Goal: Transaction & Acquisition: Purchase product/service

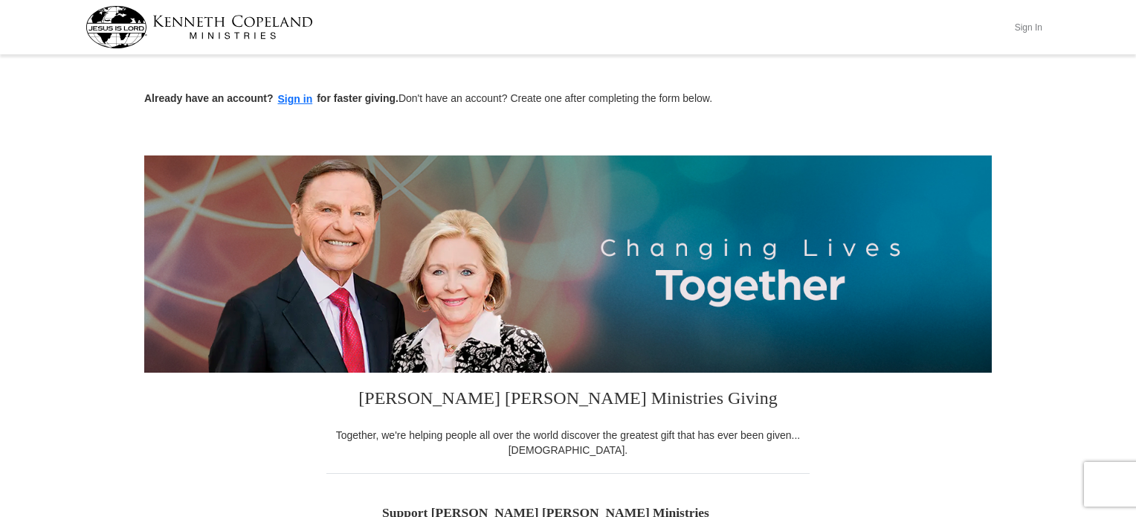
click at [1027, 28] on button "Sign In" at bounding box center [1028, 27] width 45 height 23
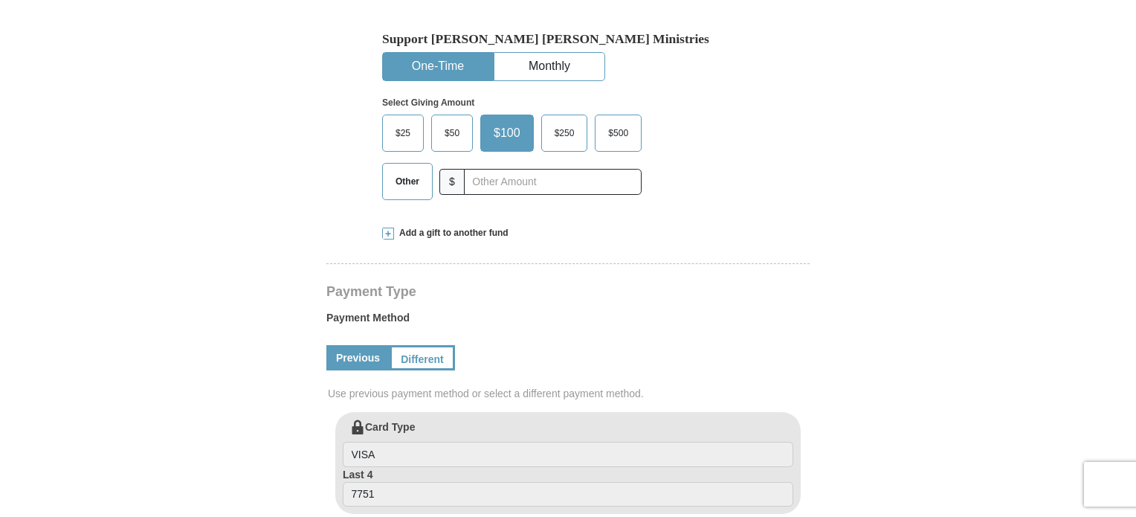
scroll to position [297, 0]
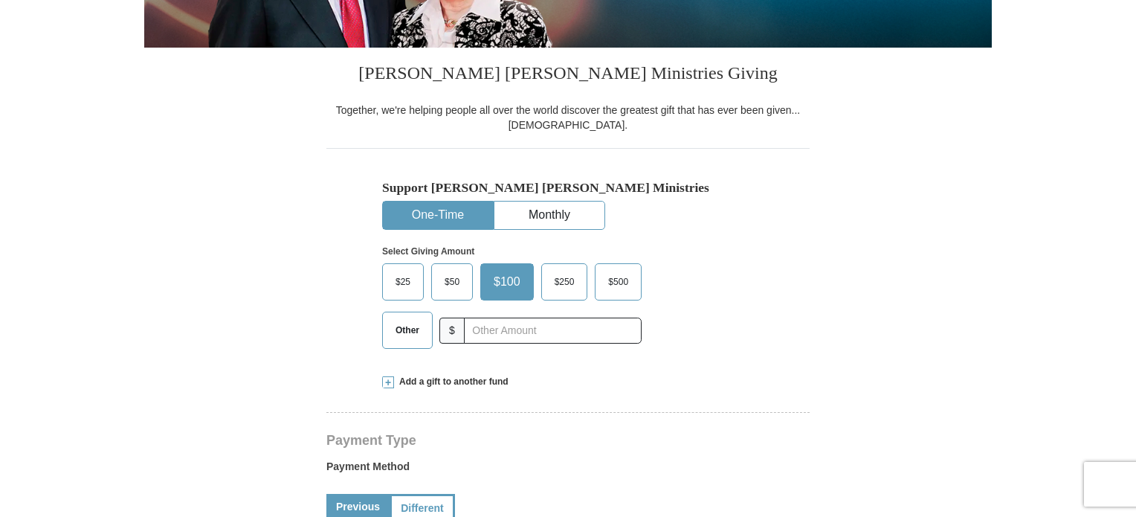
click at [508, 287] on span "$100" at bounding box center [507, 282] width 42 height 22
click at [0, 0] on input "$100" at bounding box center [0, 0] width 0 height 0
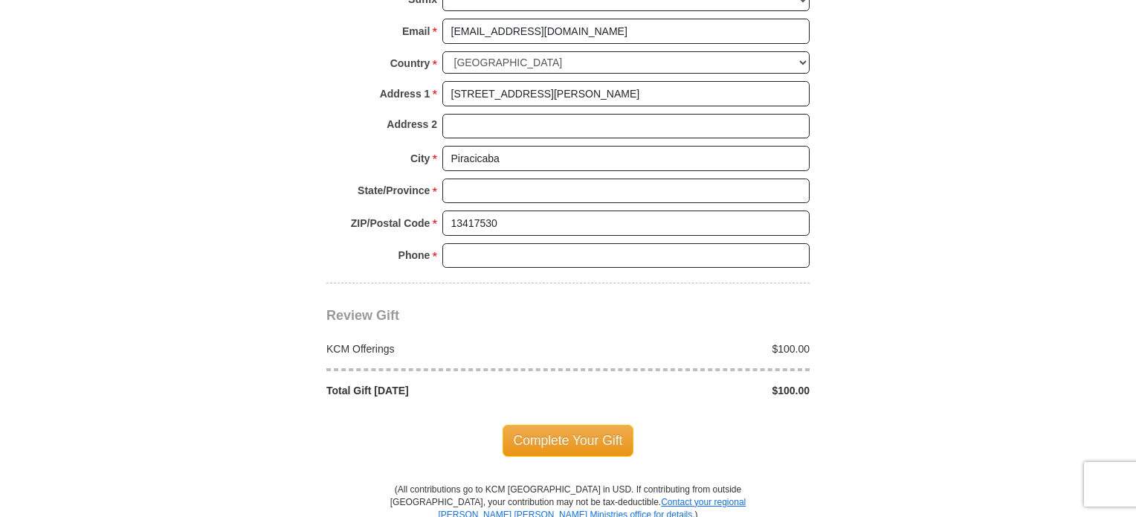
scroll to position [1264, 0]
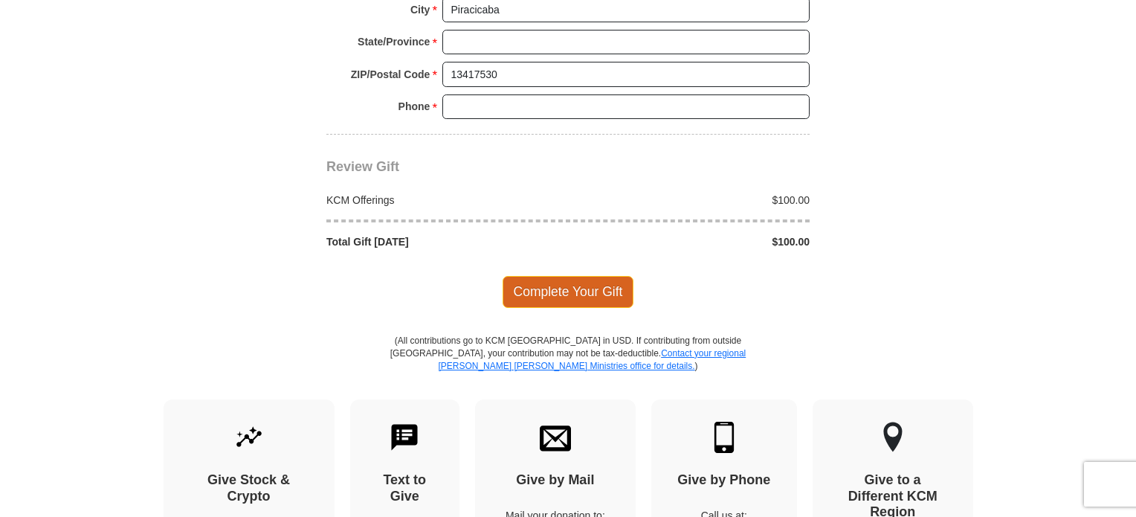
click at [610, 291] on span "Complete Your Gift" at bounding box center [569, 291] width 132 height 31
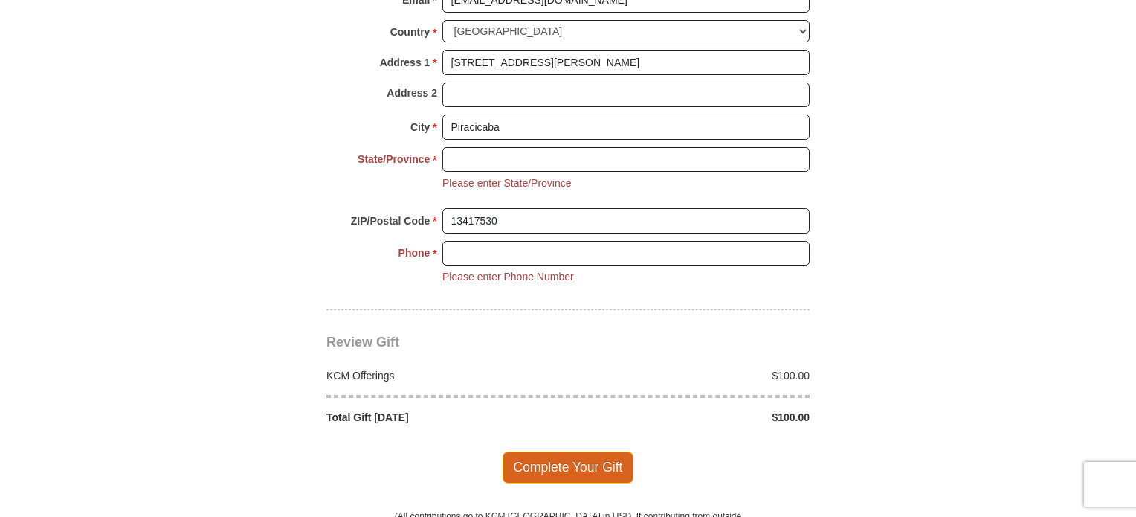
scroll to position [979, 0]
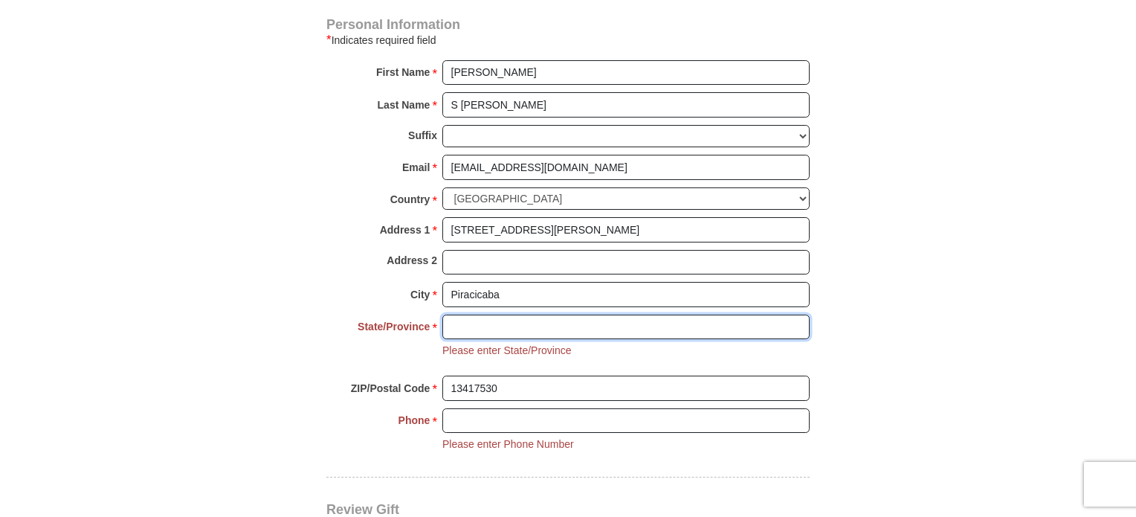
click at [547, 332] on input "State/Province *" at bounding box center [625, 326] width 367 height 25
type input "São Paulo"
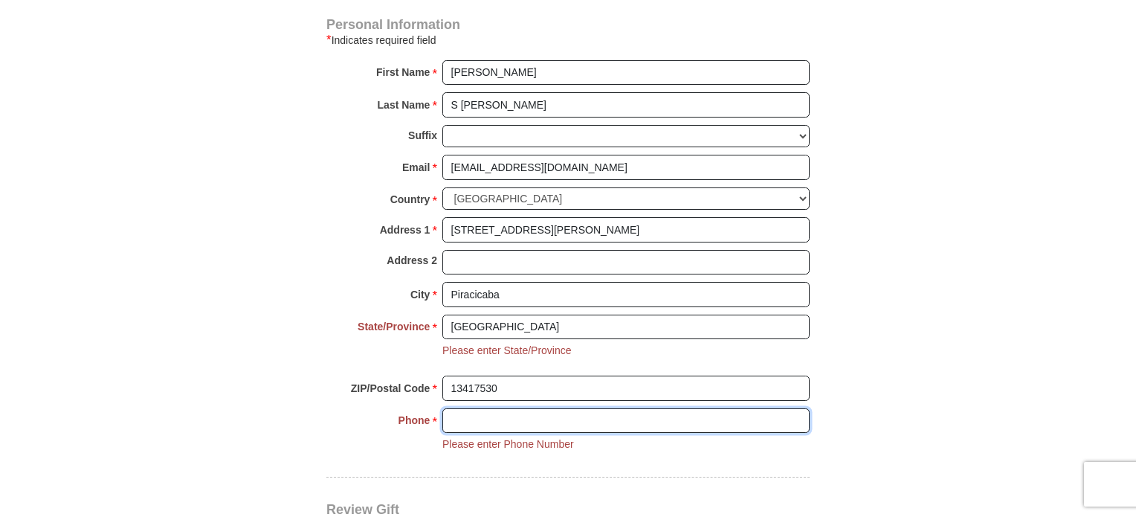
click at [531, 419] on input "Phone * *" at bounding box center [625, 420] width 367 height 25
type input "="
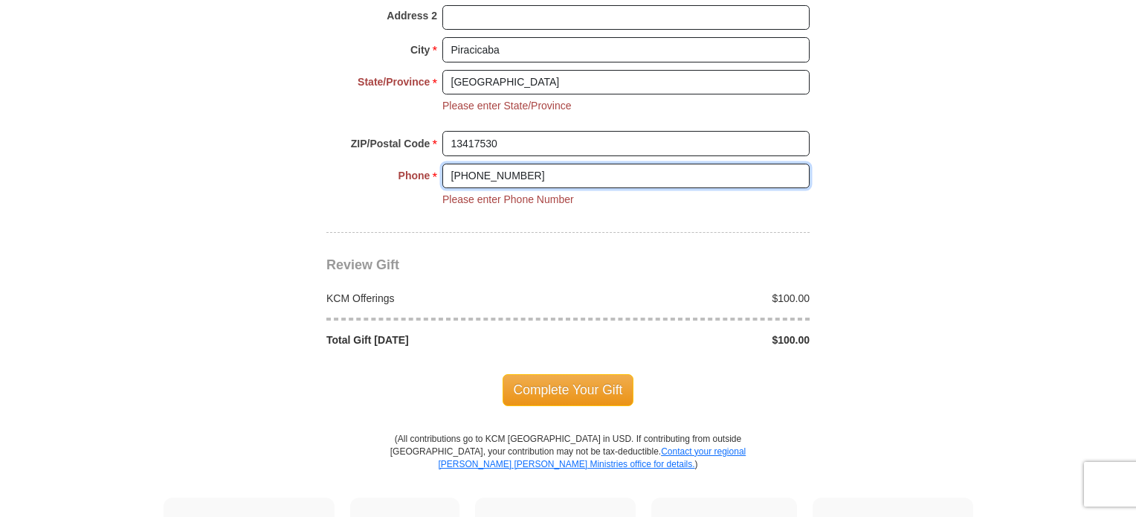
scroll to position [1276, 0]
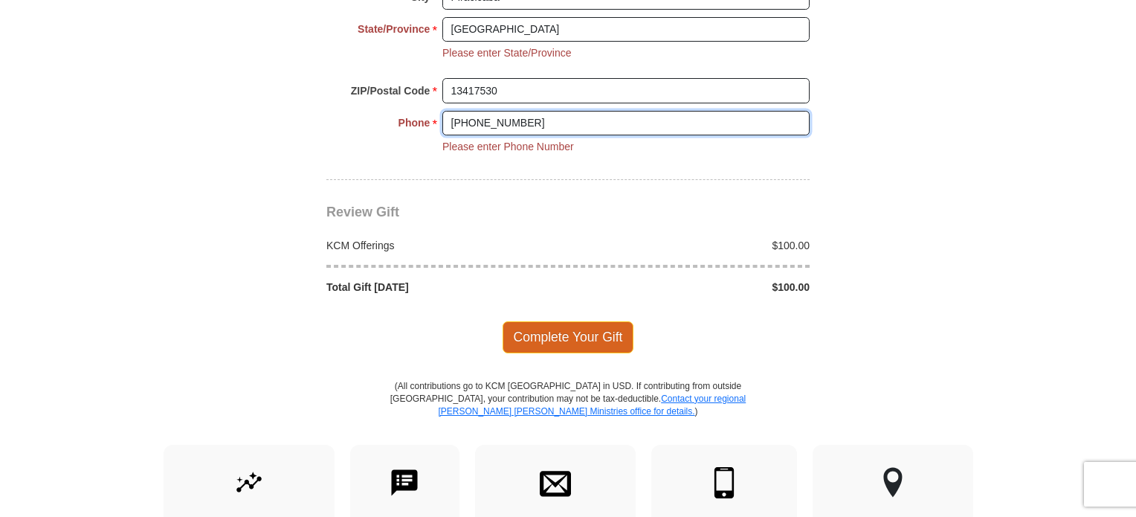
type input "+55 19981033420"
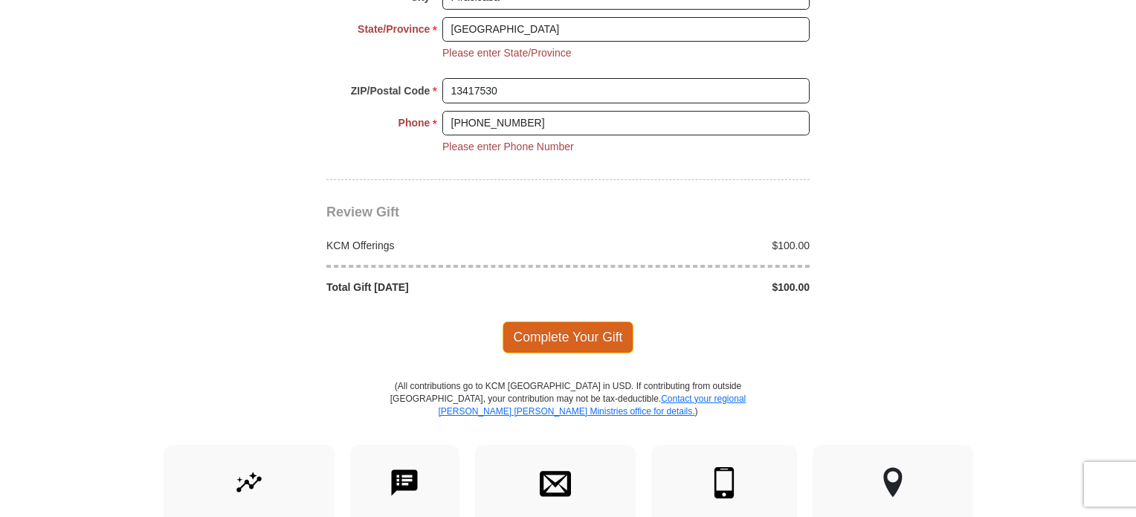
click at [580, 321] on span "Complete Your Gift" at bounding box center [569, 336] width 132 height 31
